Goal: Connect with others: Connect with other users

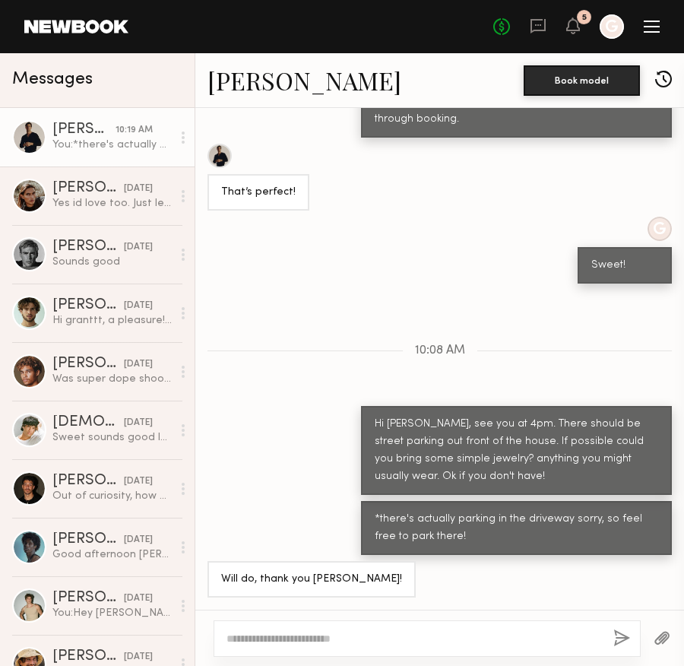
scroll to position [1162, 0]
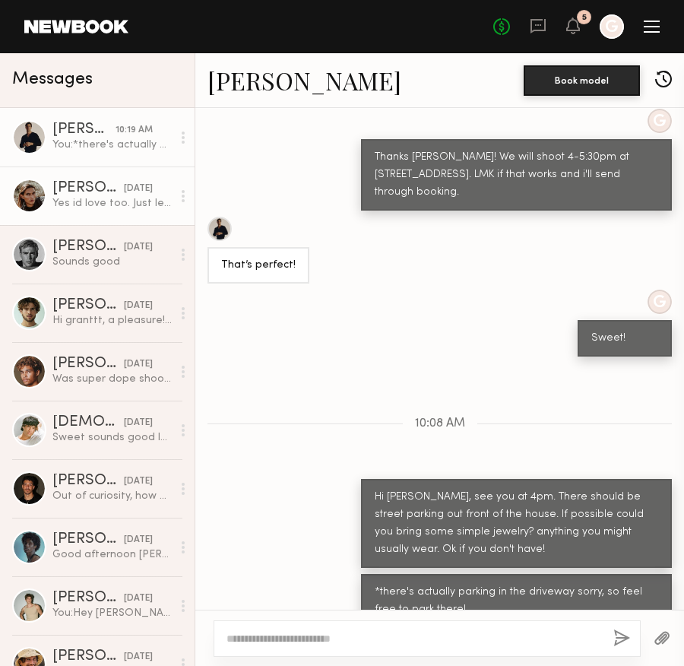
click at [97, 182] on div "[PERSON_NAME]" at bounding box center [87, 188] width 71 height 15
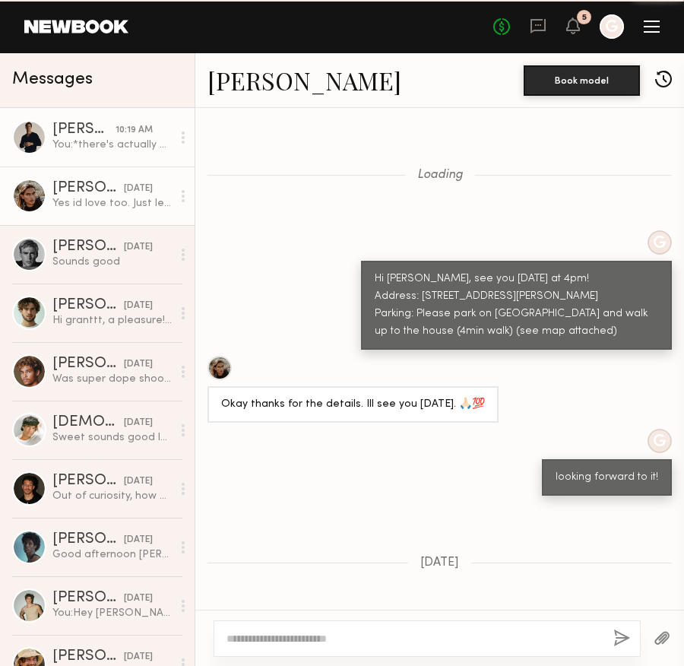
scroll to position [817, 0]
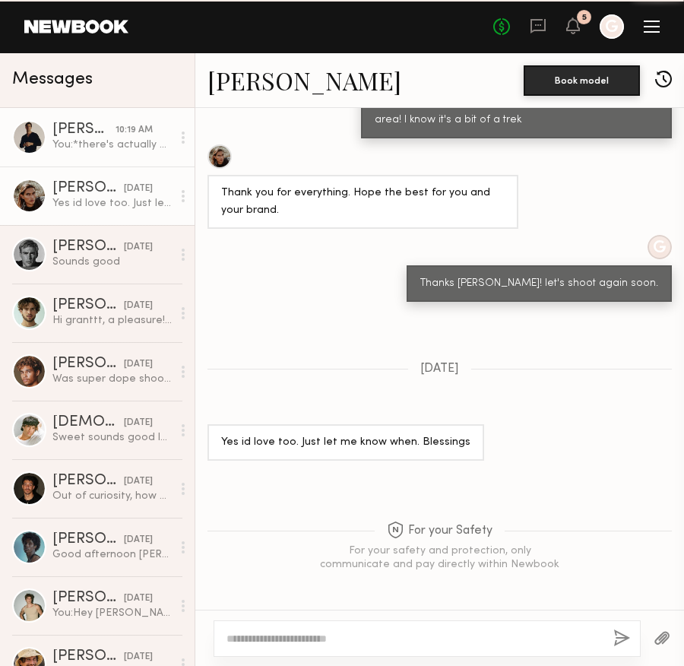
click at [97, 123] on div "[PERSON_NAME]" at bounding box center [83, 129] width 63 height 15
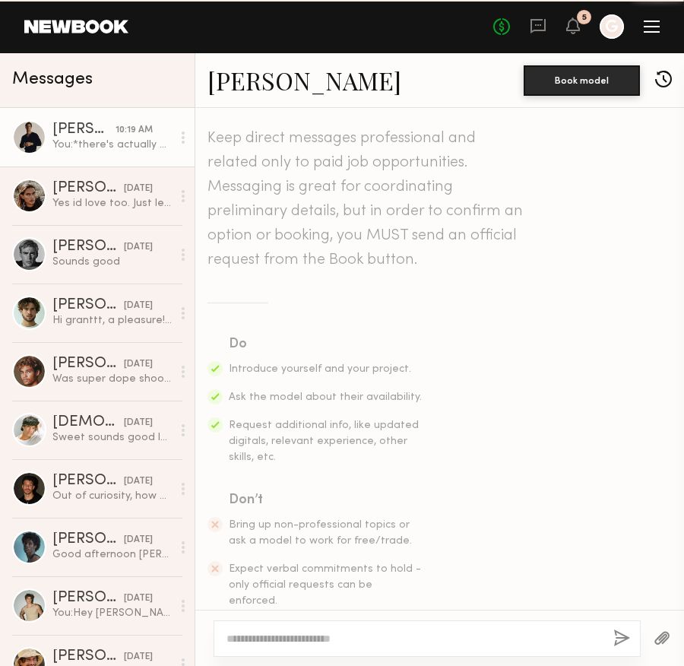
scroll to position [1169, 0]
